Goal: Information Seeking & Learning: Understand process/instructions

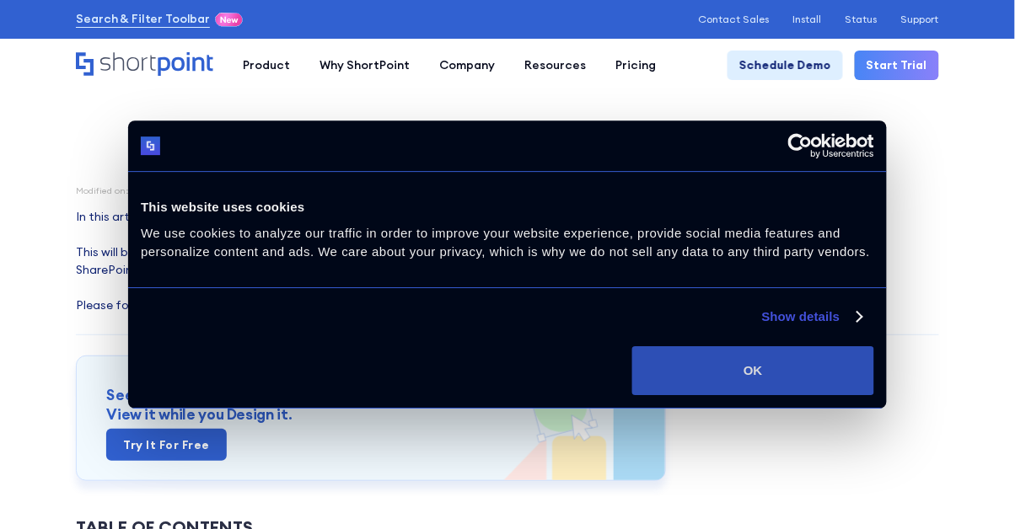
click at [809, 358] on button "OK" at bounding box center [753, 371] width 242 height 49
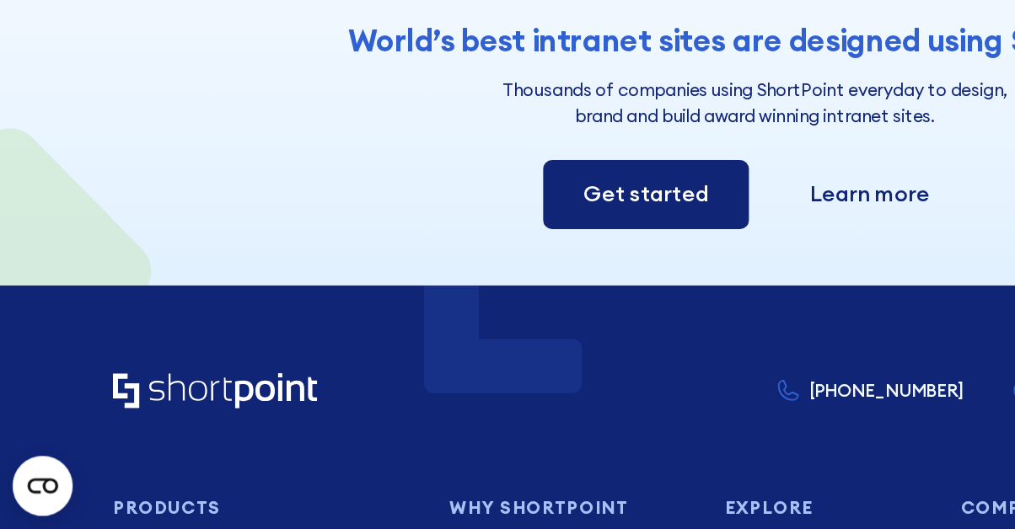
scroll to position [4207, 0]
